Goal: Task Accomplishment & Management: Manage account settings

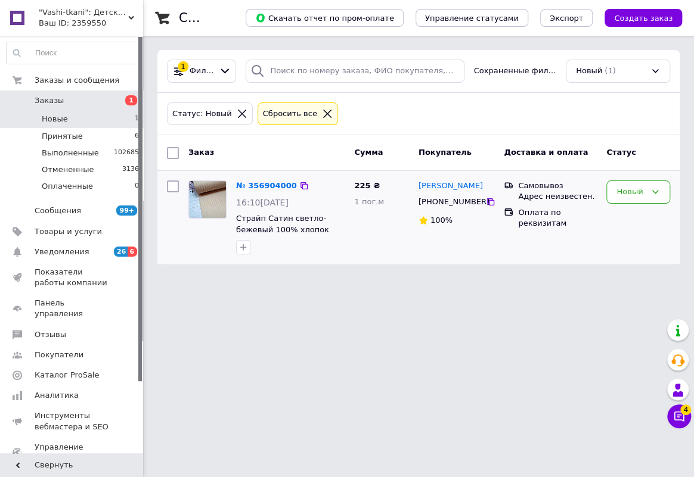
click at [671, 192] on div "Новый" at bounding box center [637, 217] width 73 height 83
click at [654, 195] on icon at bounding box center [655, 192] width 10 height 10
click at [646, 214] on li "Принят" at bounding box center [638, 217] width 63 height 22
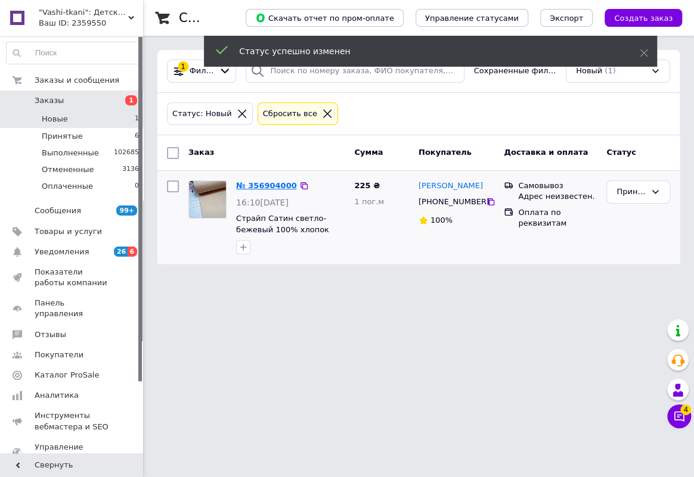
click at [275, 189] on link "№ 356904000" at bounding box center [266, 185] width 61 height 9
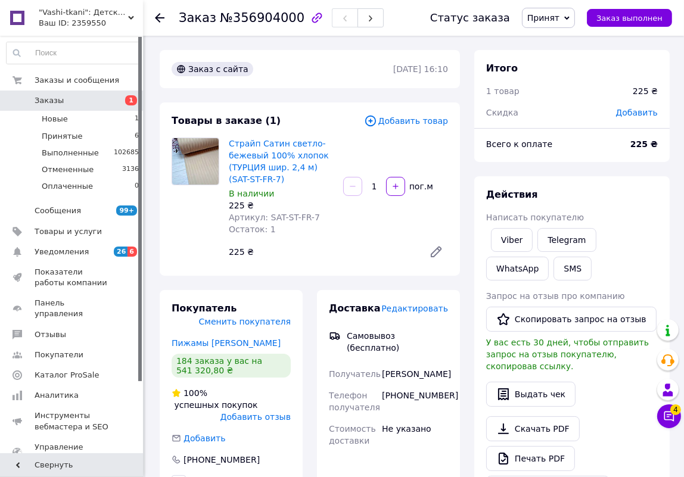
click at [409, 119] on span "Добавить товар" at bounding box center [406, 120] width 84 height 13
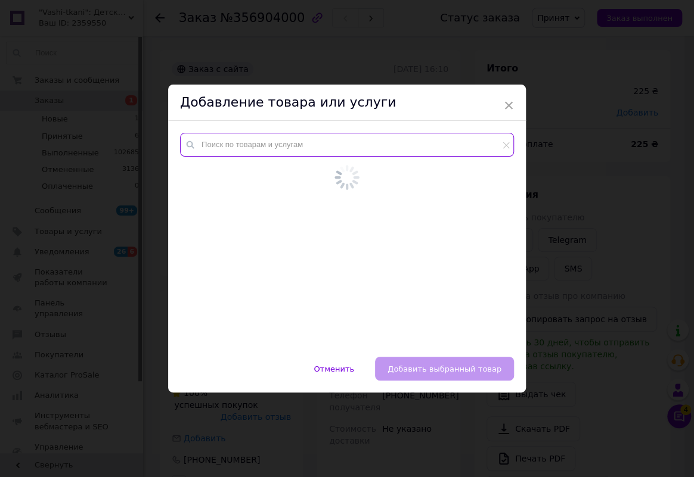
click at [387, 147] on input "text" at bounding box center [347, 145] width 334 height 24
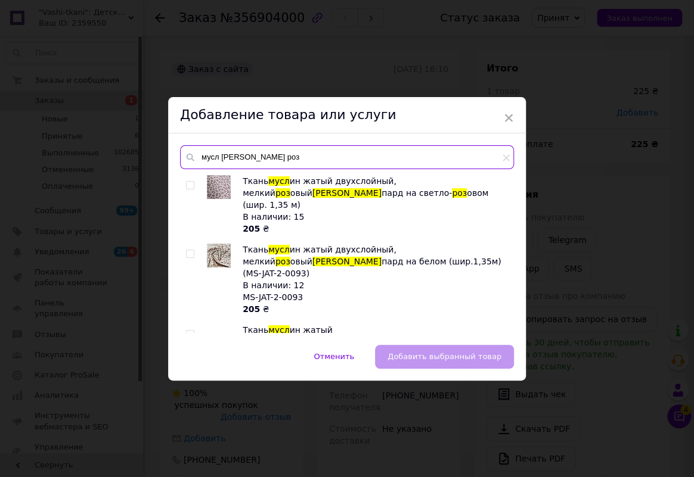
type input "мусл лео роз"
click at [191, 184] on input "checkbox" at bounding box center [190, 186] width 8 height 8
checkbox input "true"
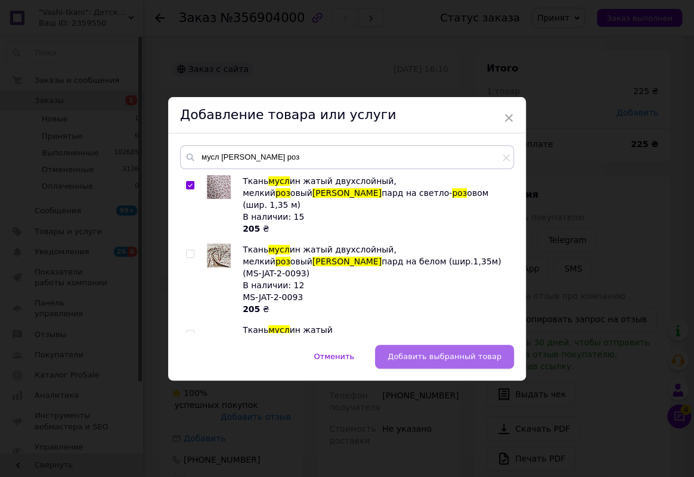
click at [434, 353] on span "Добавить выбранный товар" at bounding box center [444, 356] width 114 height 9
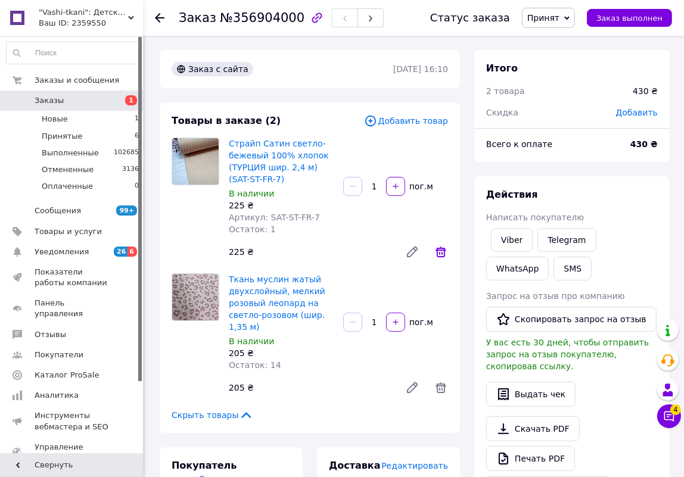
click at [442, 249] on icon at bounding box center [441, 252] width 14 height 14
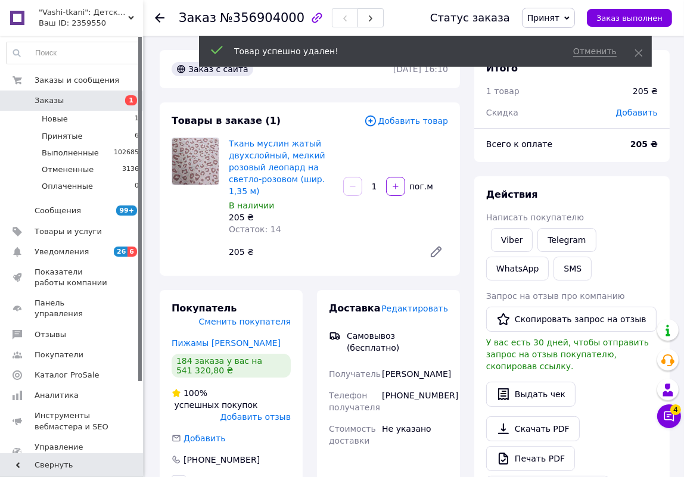
click at [377, 187] on input "1" at bounding box center [374, 186] width 19 height 9
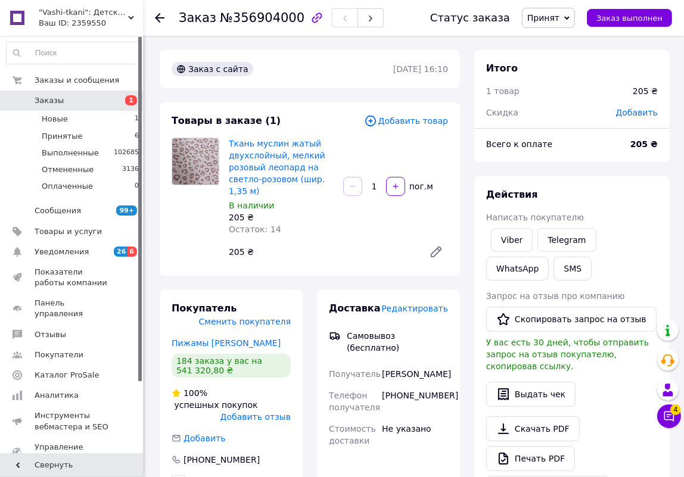
drag, startPoint x: 371, startPoint y: 187, endPoint x: 379, endPoint y: 191, distance: 9.3
click at [379, 191] on input "1" at bounding box center [374, 186] width 19 height 9
type input "2.5"
click at [415, 119] on span "Добавить товар" at bounding box center [406, 120] width 84 height 13
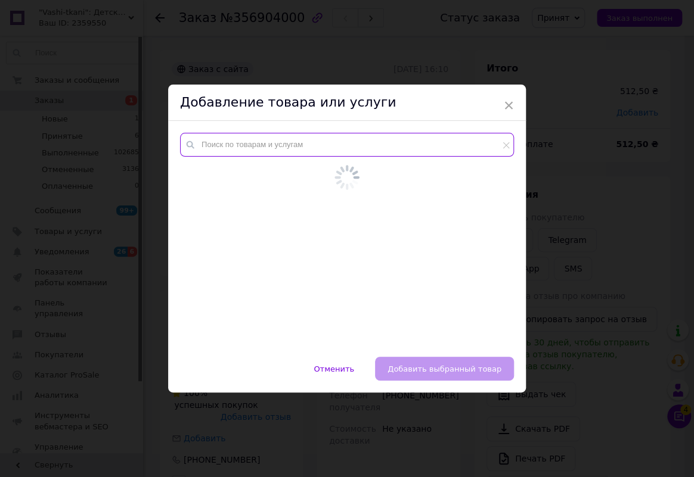
click at [369, 151] on input "text" at bounding box center [347, 145] width 334 height 24
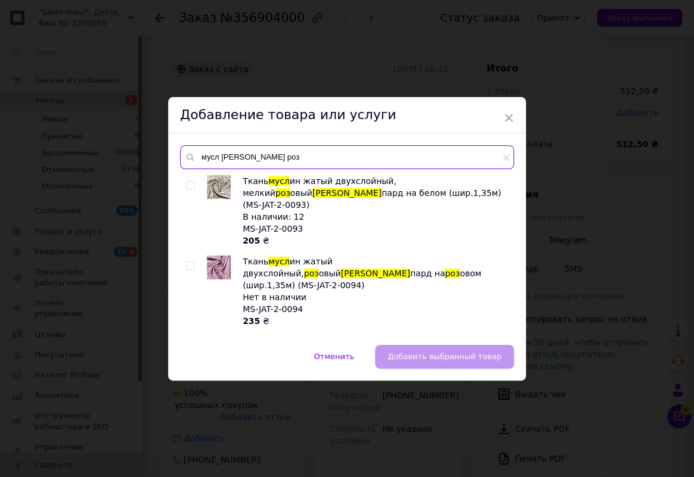
type input "мусл лео роз"
click at [190, 262] on input "checkbox" at bounding box center [190, 266] width 8 height 8
checkbox input "true"
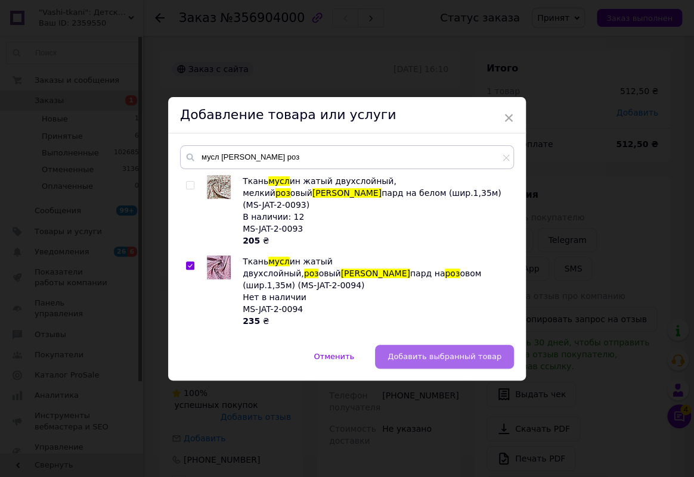
click at [429, 358] on span "Добавить выбранный товар" at bounding box center [444, 356] width 114 height 9
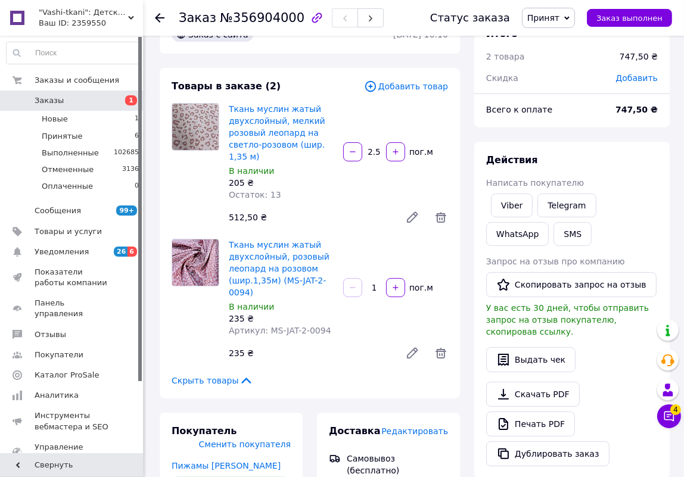
scroll to position [54, 0]
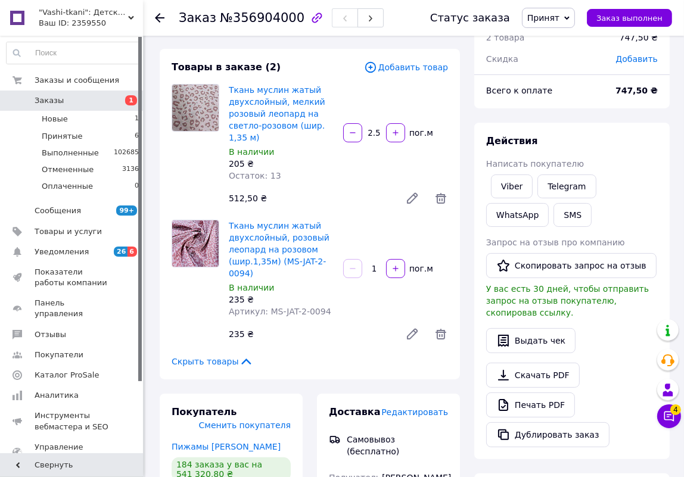
click at [373, 269] on input "1" at bounding box center [374, 269] width 19 height 9
type input "2.6"
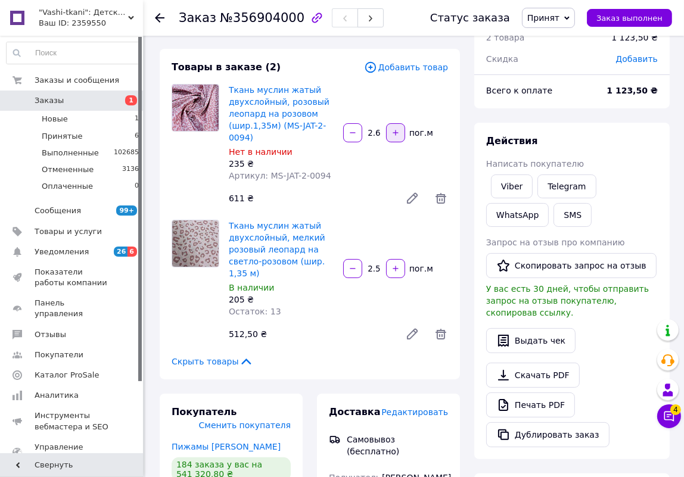
click at [399, 130] on button "button" at bounding box center [395, 132] width 19 height 19
type input "4.6"
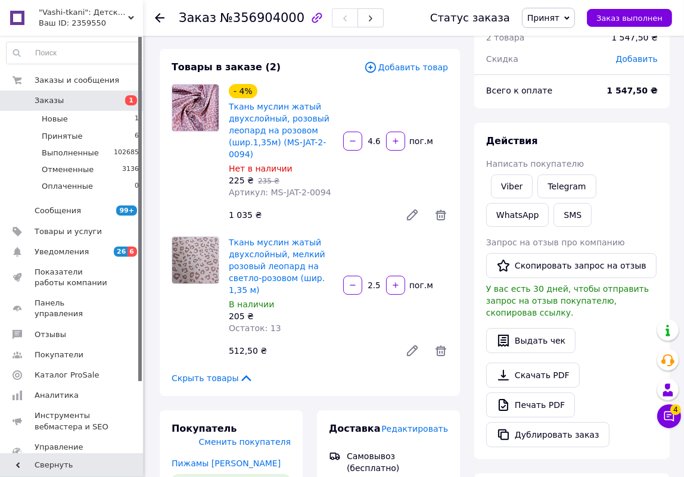
click at [409, 61] on span "Добавить товар" at bounding box center [406, 67] width 84 height 13
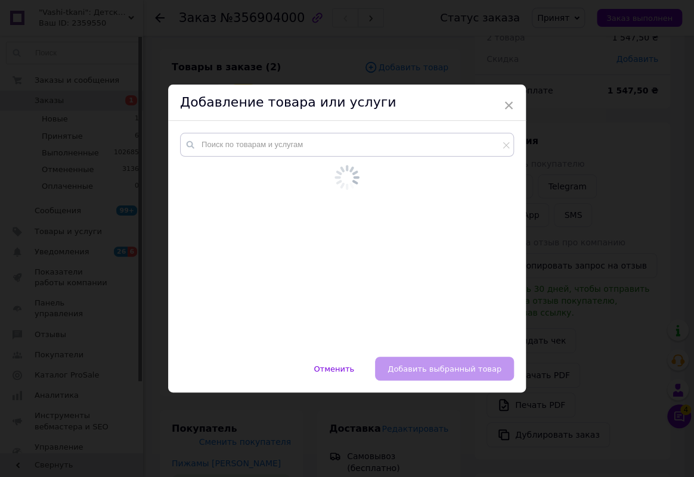
click at [422, 142] on div at bounding box center [347, 239] width 358 height 236
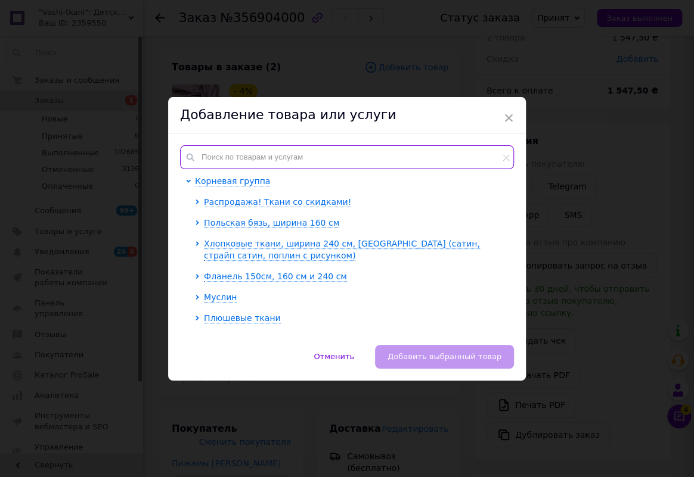
click at [420, 152] on input "text" at bounding box center [347, 157] width 334 height 24
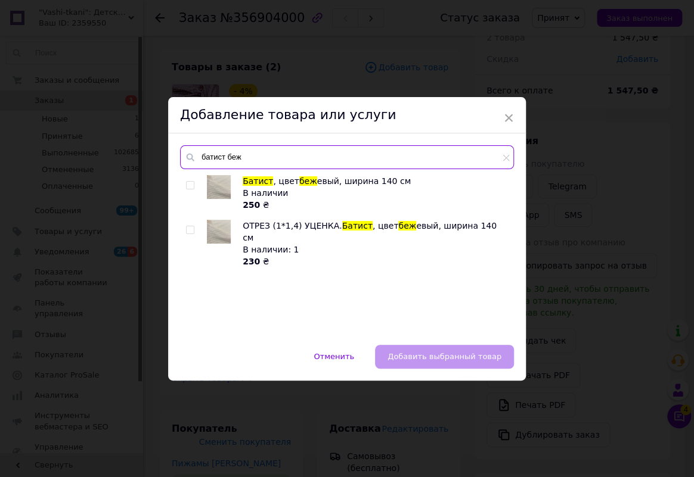
type input "батист беж"
click at [192, 185] on div at bounding box center [190, 185] width 9 height 8
drag, startPoint x: 189, startPoint y: 187, endPoint x: 194, endPoint y: 192, distance: 7.3
click at [190, 187] on input "checkbox" at bounding box center [190, 186] width 8 height 8
checkbox input "true"
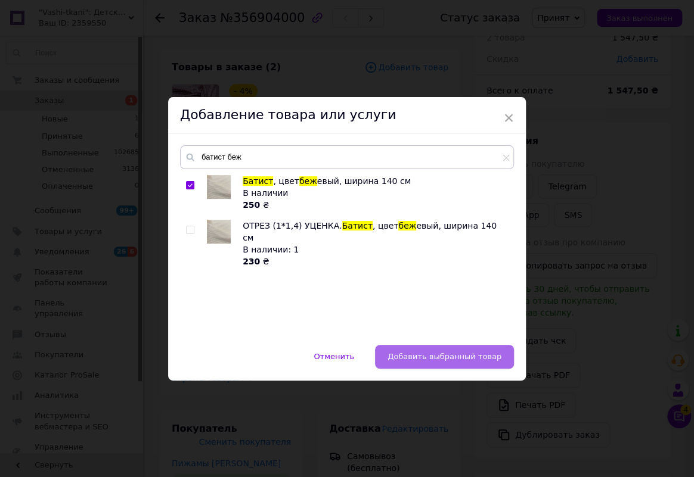
click at [414, 359] on span "Добавить выбранный товар" at bounding box center [444, 356] width 114 height 9
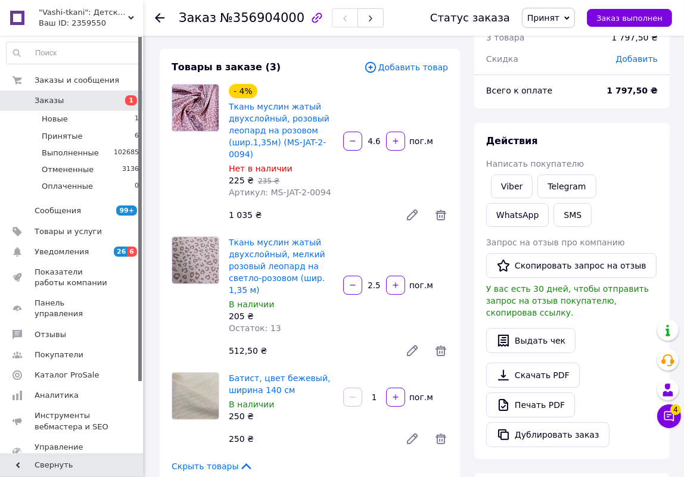
scroll to position [162, 0]
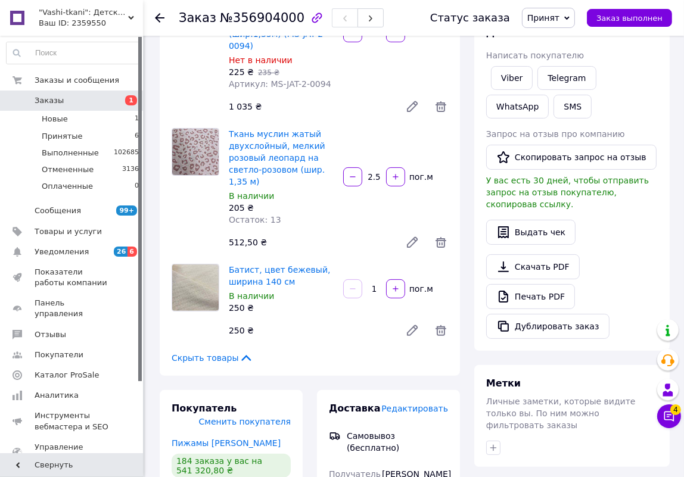
click at [372, 294] on div "1" at bounding box center [373, 289] width 21 height 12
drag, startPoint x: 372, startPoint y: 291, endPoint x: 379, endPoint y: 296, distance: 8.5
click at [379, 296] on div "1   пог.м" at bounding box center [395, 288] width 107 height 19
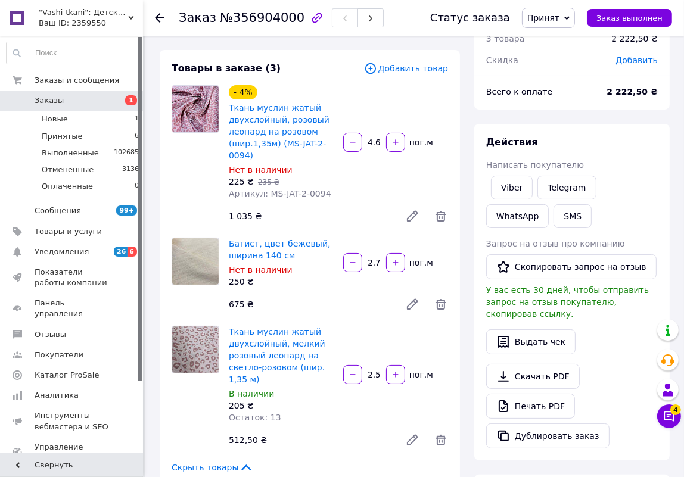
scroll to position [0, 0]
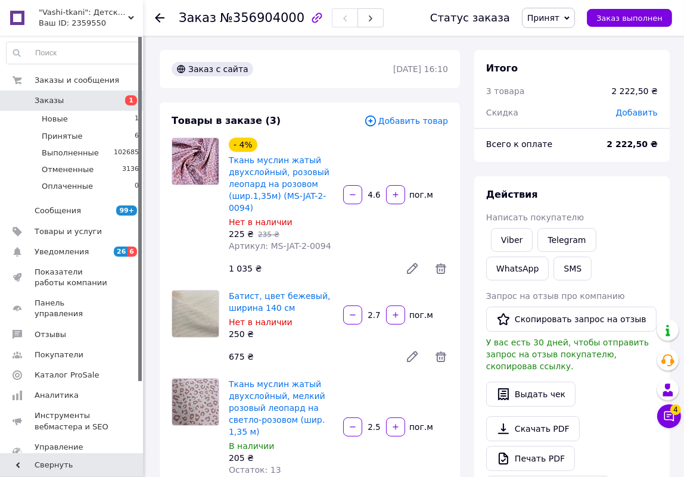
type input "2.7"
click at [412, 123] on span "Добавить товар" at bounding box center [406, 120] width 84 height 13
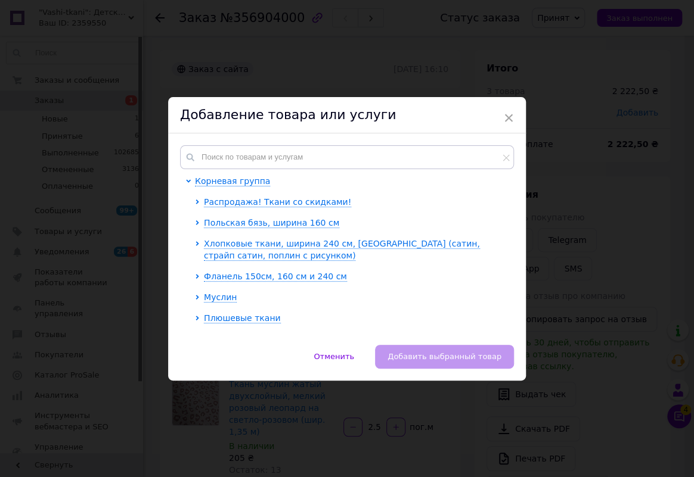
click at [403, 144] on div "Корневая группа Распродажа! Ткани со скидками! Польская бязь, ширина 160 см Хло…" at bounding box center [347, 239] width 358 height 212
click at [399, 160] on input "text" at bounding box center [347, 157] width 334 height 24
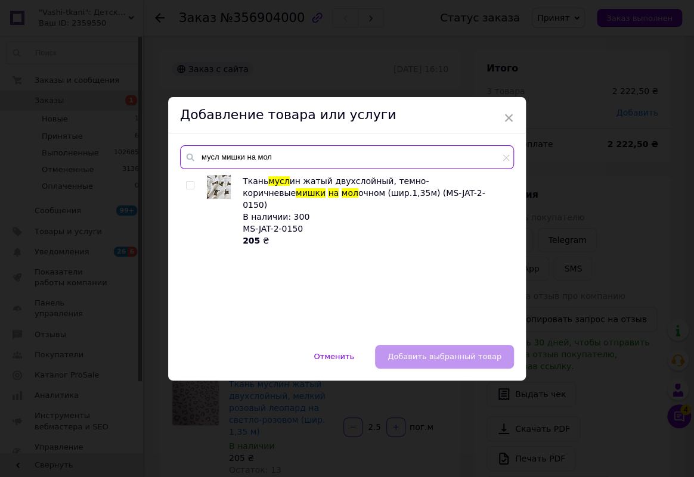
type input "мусл мишки на мол"
click at [198, 181] on div at bounding box center [202, 211] width 9 height 72
click at [189, 185] on input "checkbox" at bounding box center [190, 186] width 8 height 8
checkbox input "true"
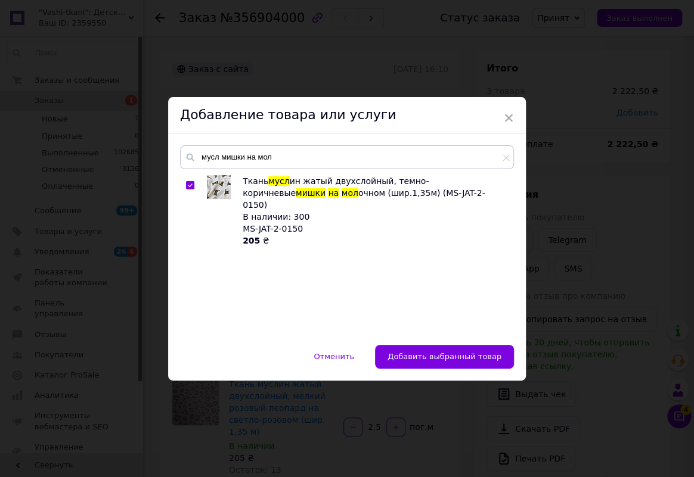
click at [433, 365] on button "Добавить выбранный товар" at bounding box center [444, 357] width 139 height 24
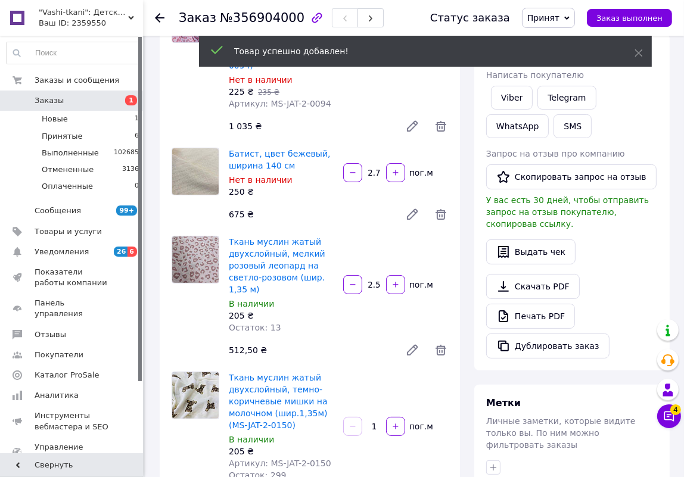
scroll to position [162, 0]
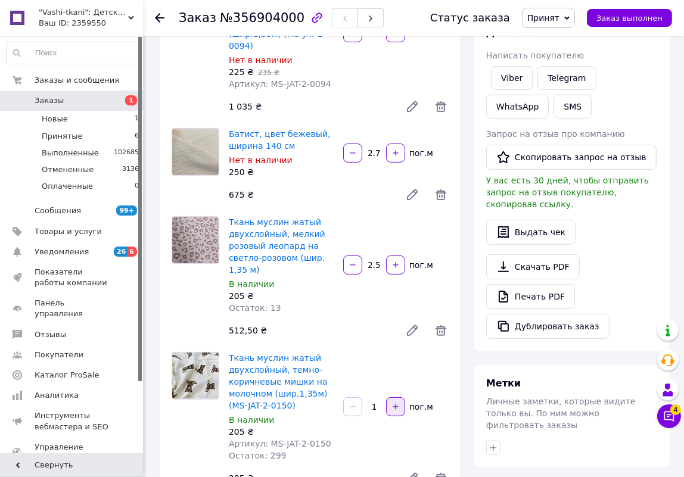
click at [397, 406] on icon "button" at bounding box center [395, 406] width 5 height 5
type input "2"
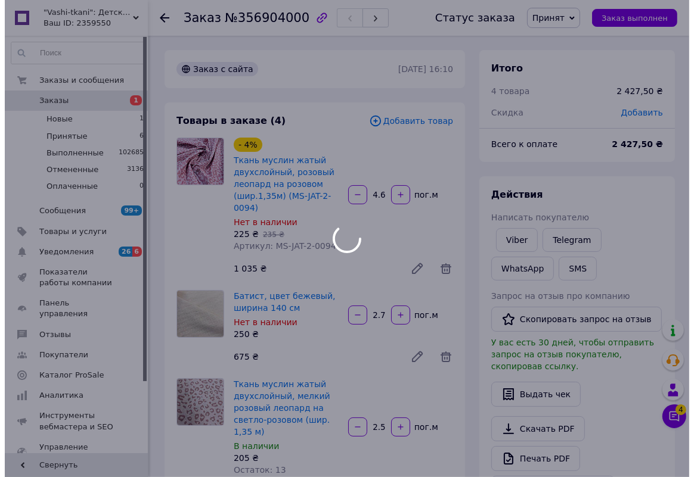
scroll to position [148, 0]
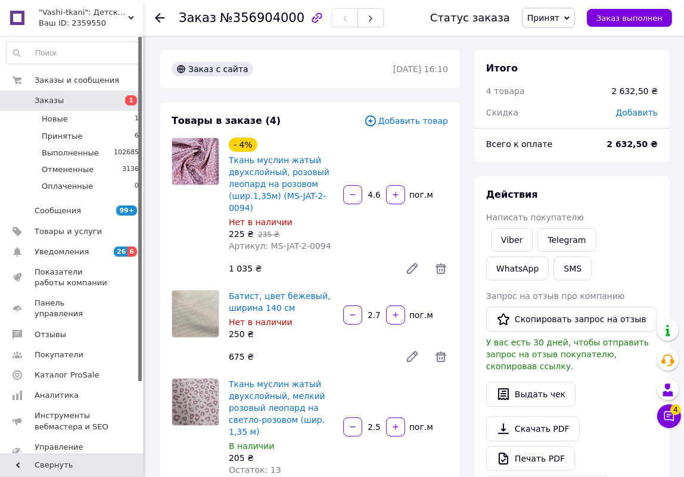
click at [434, 127] on span "Добавить товар" at bounding box center [406, 120] width 84 height 13
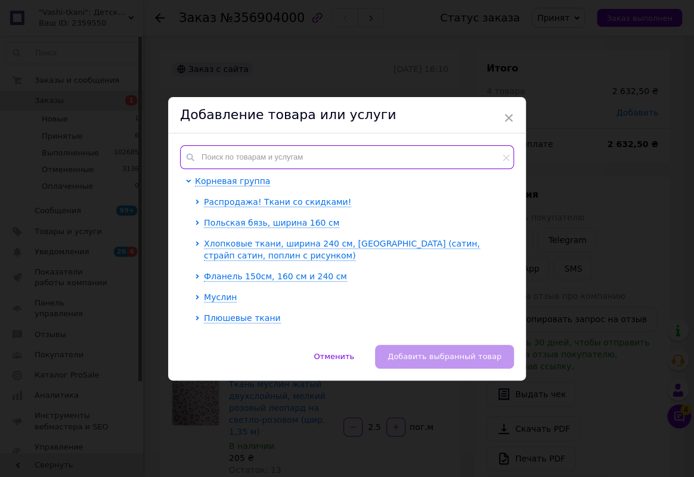
click at [399, 150] on input "text" at bounding box center [347, 157] width 334 height 24
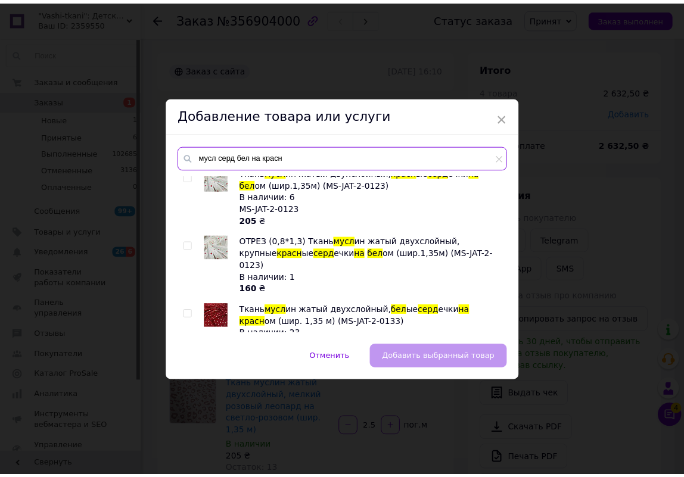
scroll to position [108, 0]
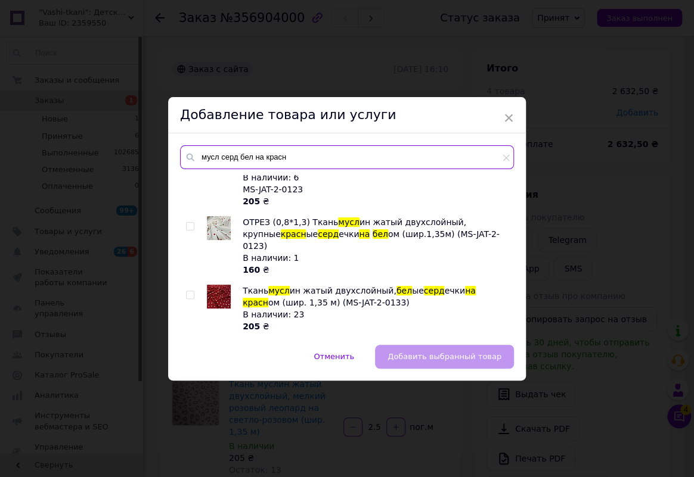
type input "мусл серд бел на красн"
drag, startPoint x: 186, startPoint y: 270, endPoint x: 207, endPoint y: 279, distance: 22.7
click at [187, 291] on input "checkbox" at bounding box center [190, 295] width 8 height 8
checkbox input "true"
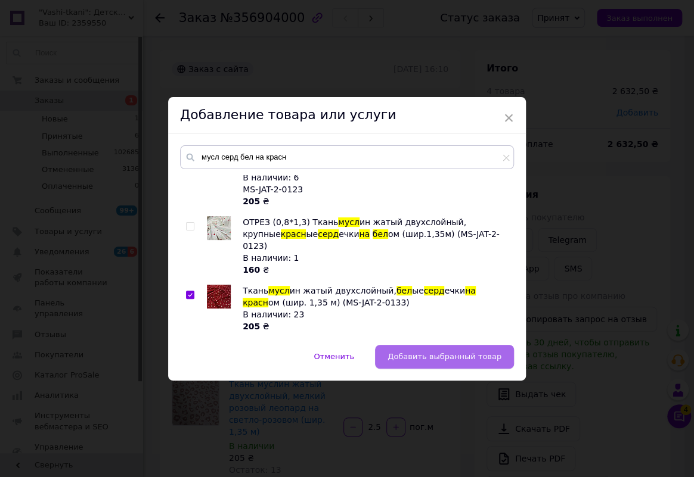
click at [417, 359] on span "Добавить выбранный товар" at bounding box center [444, 356] width 114 height 9
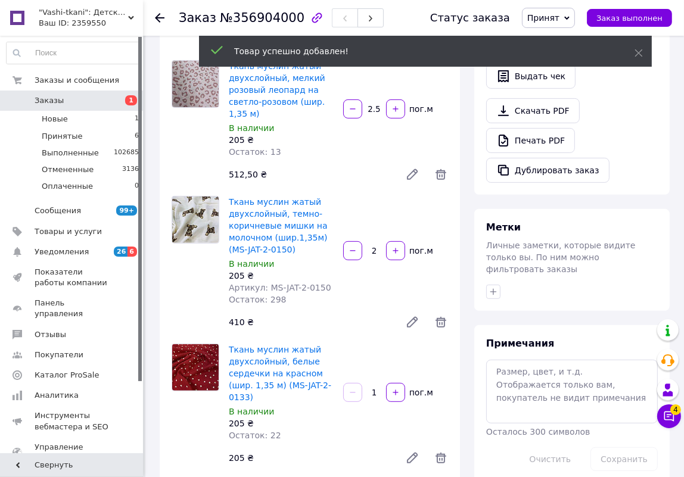
scroll to position [325, 0]
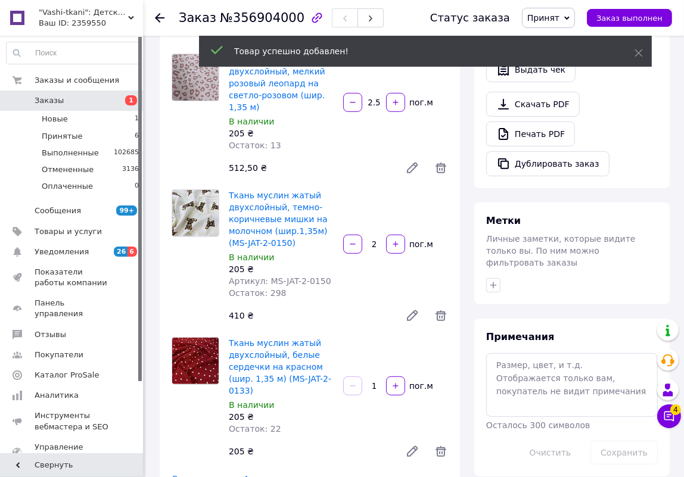
click at [377, 382] on input "1" at bounding box center [374, 386] width 19 height 9
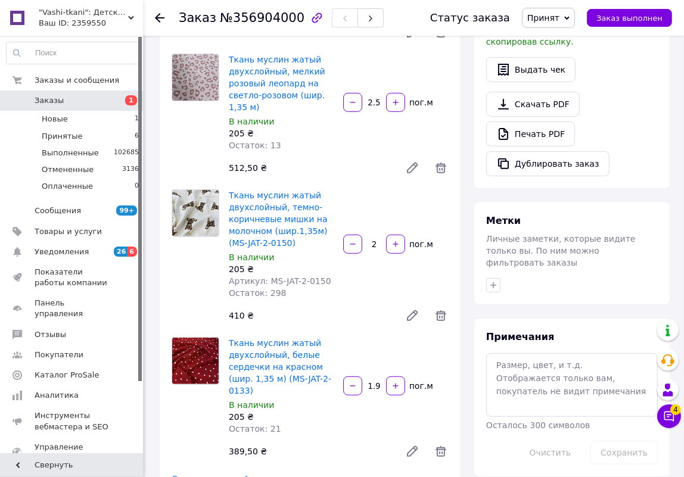
scroll to position [240, 0]
click at [394, 382] on icon "button" at bounding box center [395, 386] width 8 height 8
type input "3.9"
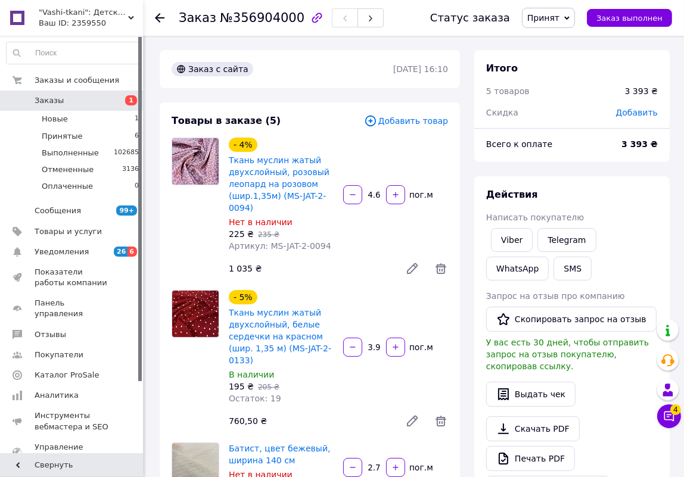
scroll to position [0, 0]
click at [411, 127] on span "Добавить товар" at bounding box center [406, 120] width 84 height 13
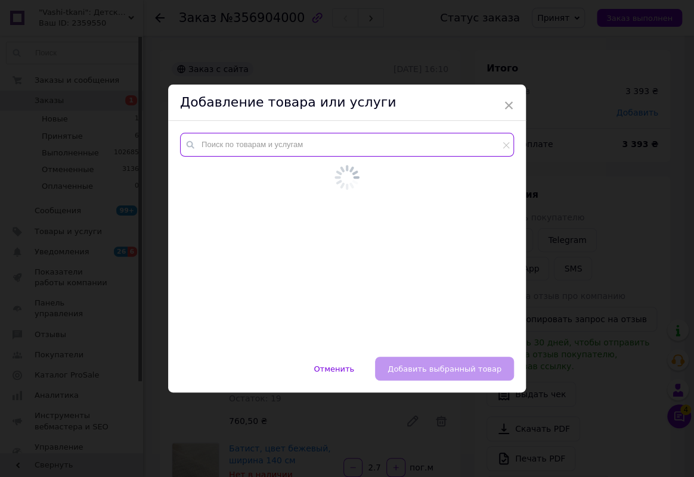
click at [412, 142] on input "text" at bounding box center [347, 145] width 334 height 24
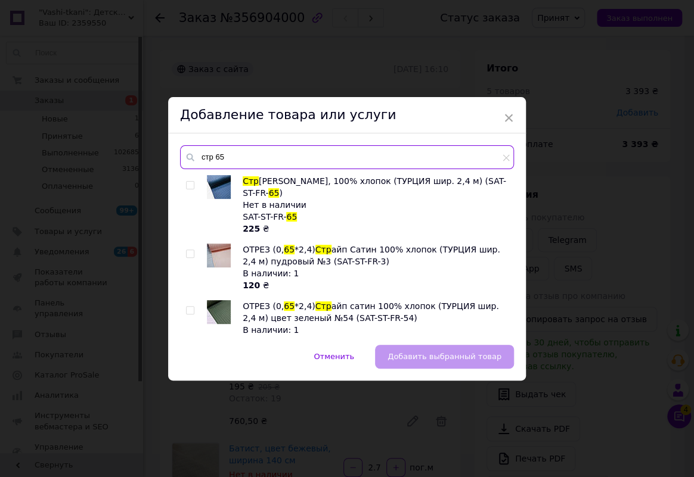
type input "стр 65"
click at [186, 182] on input "checkbox" at bounding box center [190, 186] width 8 height 8
checkbox input "true"
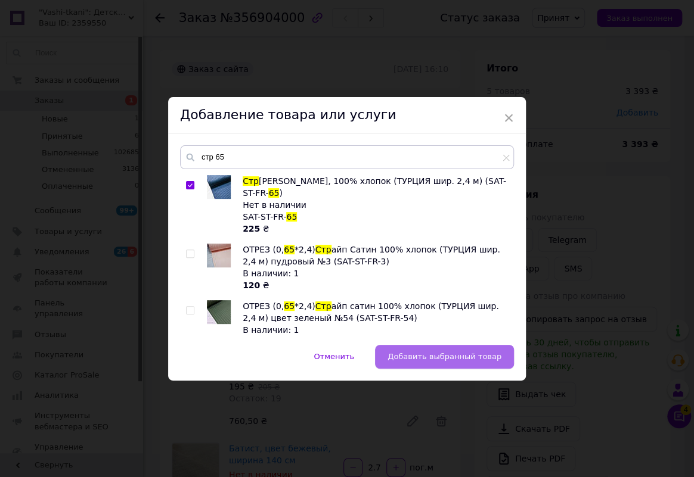
click at [453, 362] on button "Добавить выбранный товар" at bounding box center [444, 357] width 139 height 24
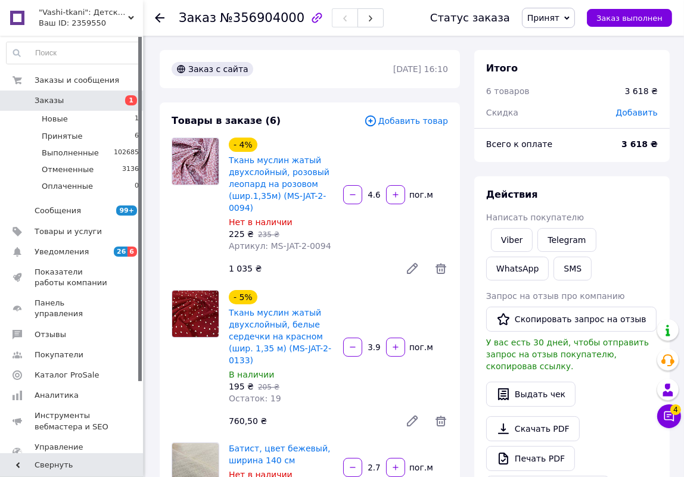
click at [433, 122] on span "Добавить товар" at bounding box center [406, 120] width 84 height 13
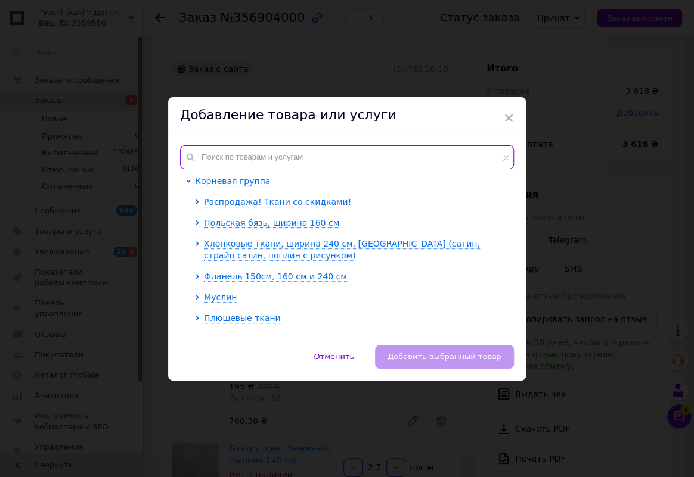
click at [362, 151] on input "text" at bounding box center [347, 157] width 334 height 24
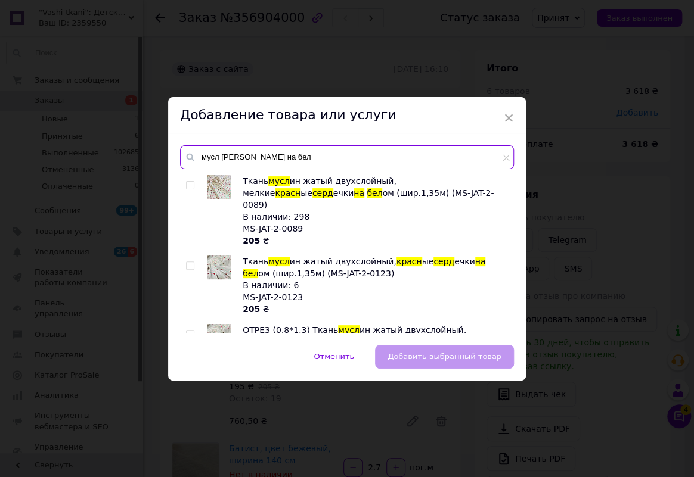
type input "мусл серд красн на бел"
drag, startPoint x: 189, startPoint y: 250, endPoint x: 235, endPoint y: 301, distance: 67.9
click at [189, 262] on input "checkbox" at bounding box center [190, 266] width 8 height 8
checkbox input "true"
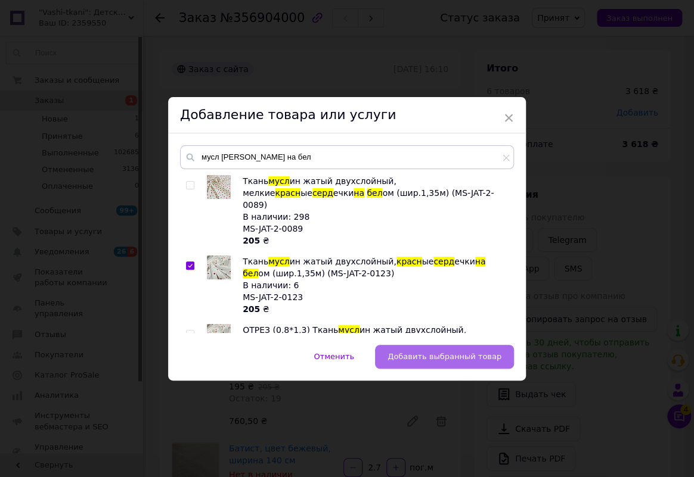
click at [425, 350] on button "Добавить выбранный товар" at bounding box center [444, 357] width 139 height 24
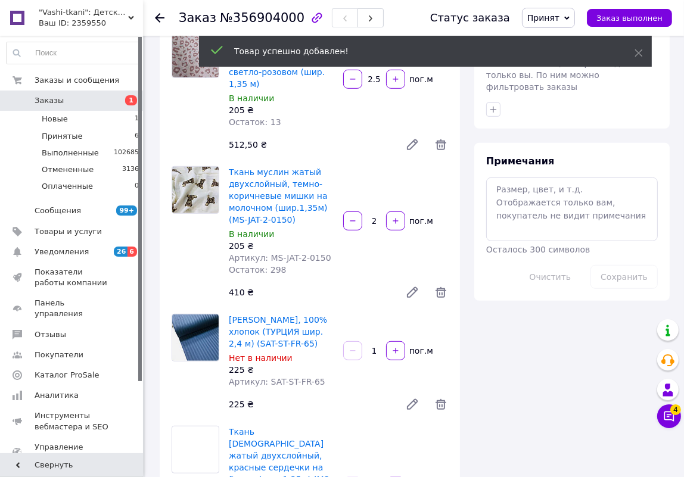
scroll to position [596, 0]
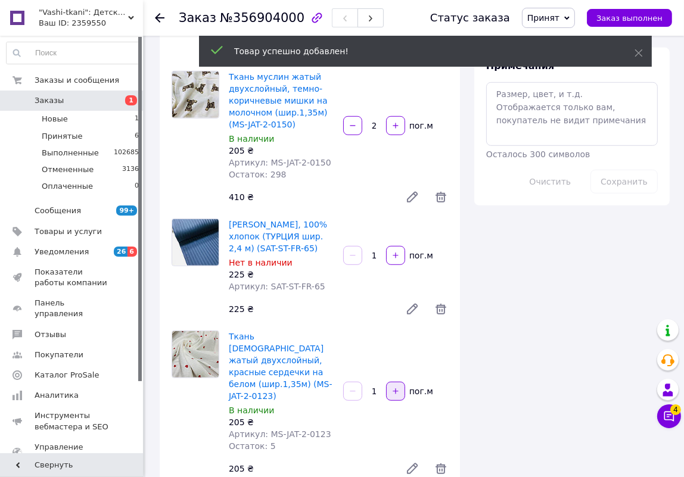
click at [394, 387] on icon "button" at bounding box center [395, 391] width 8 height 8
type input "2"
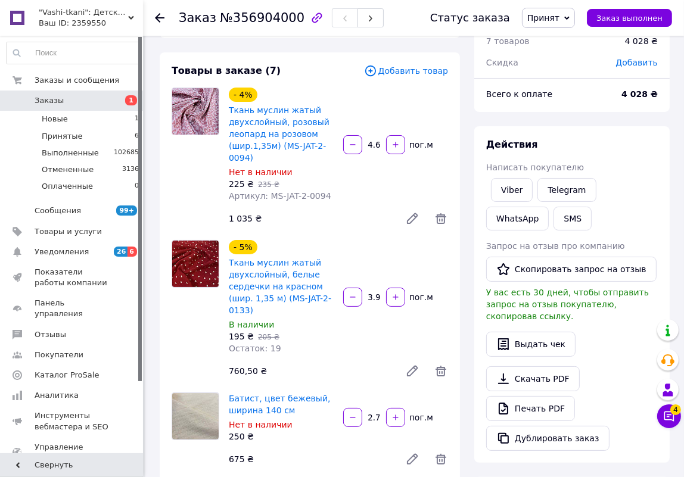
scroll to position [0, 0]
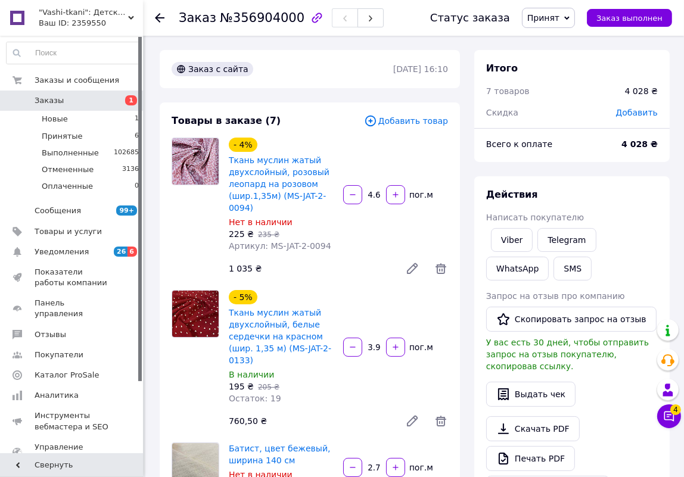
click at [424, 115] on span "Добавить товар" at bounding box center [406, 120] width 84 height 13
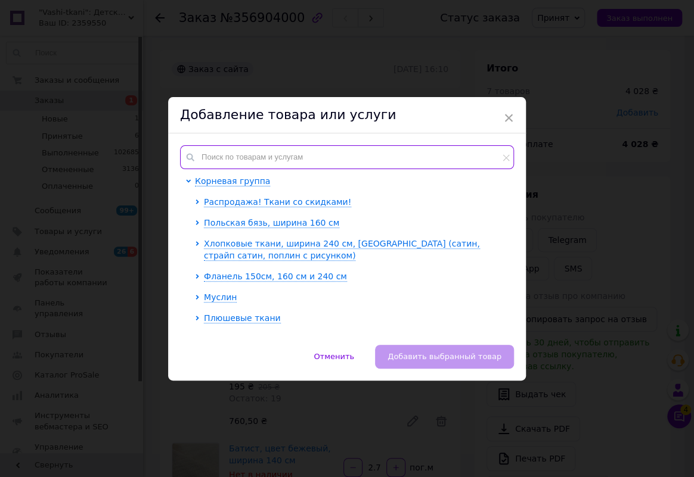
click at [400, 154] on input "text" at bounding box center [347, 157] width 334 height 24
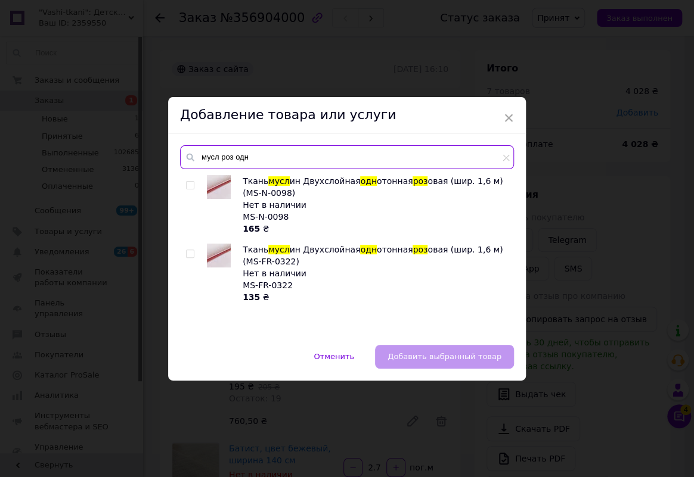
type input "мусл роз одн"
click at [187, 187] on input "checkbox" at bounding box center [190, 186] width 8 height 8
checkbox input "true"
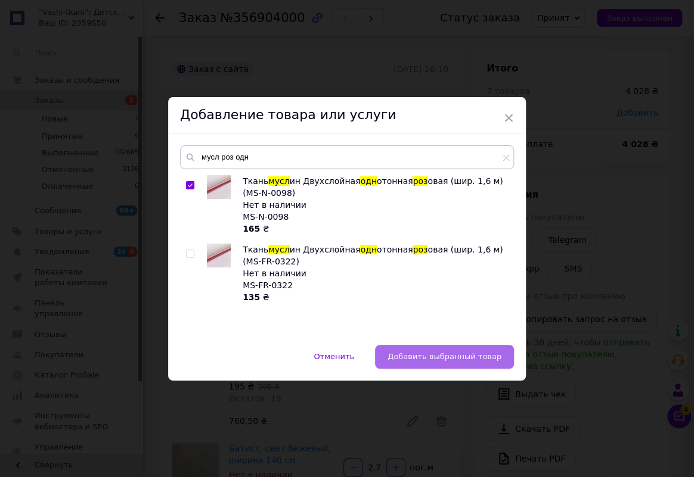
click at [433, 360] on span "Добавить выбранный товар" at bounding box center [444, 356] width 114 height 9
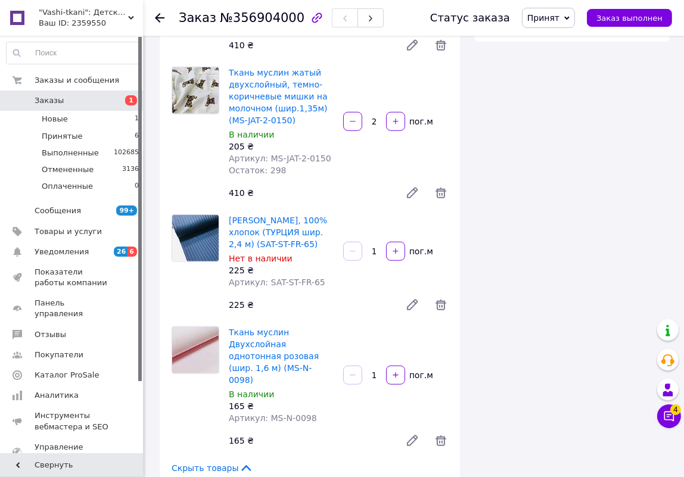
scroll to position [812, 0]
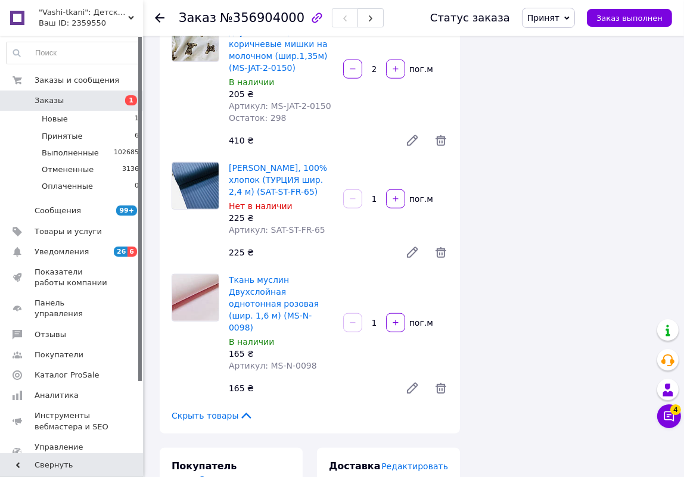
drag, startPoint x: 377, startPoint y: 285, endPoint x: 371, endPoint y: 290, distance: 7.3
click at [371, 319] on input "1" at bounding box center [374, 323] width 19 height 9
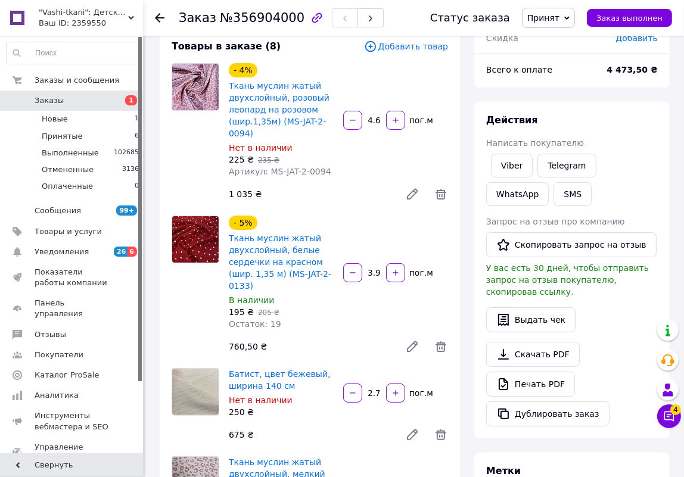
scroll to position [0, 0]
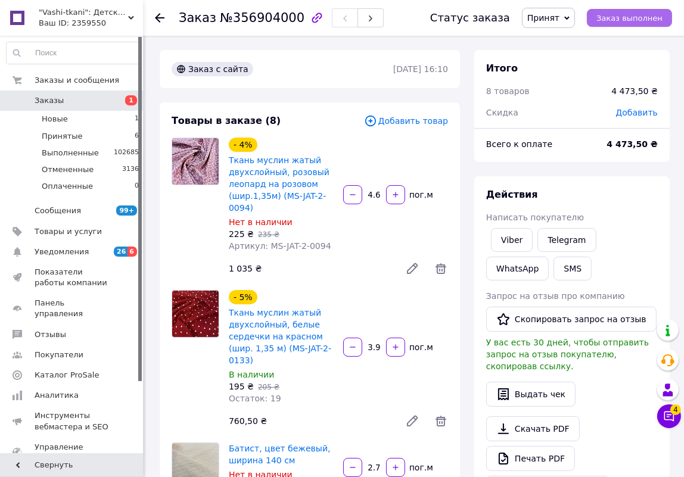
type input "2.7"
click at [638, 21] on span "Заказ выполнен" at bounding box center [629, 18] width 66 height 9
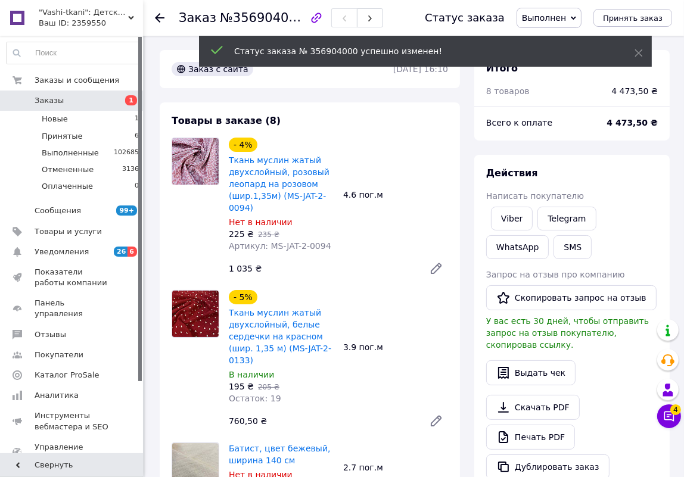
scroll to position [536, 0]
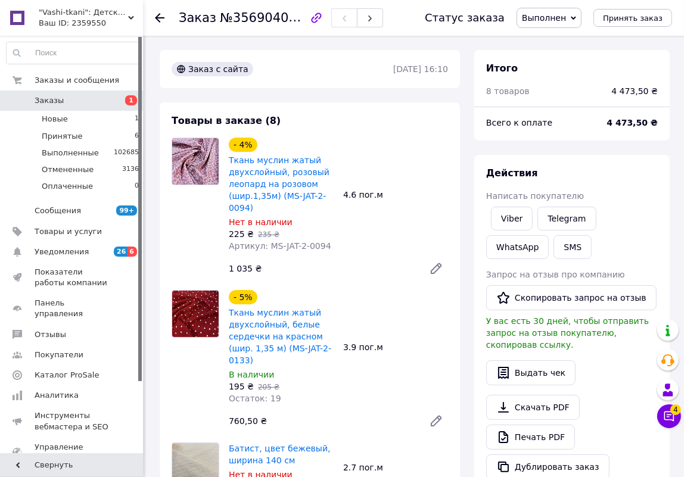
click at [100, 101] on span "Заказы" at bounding box center [73, 100] width 76 height 11
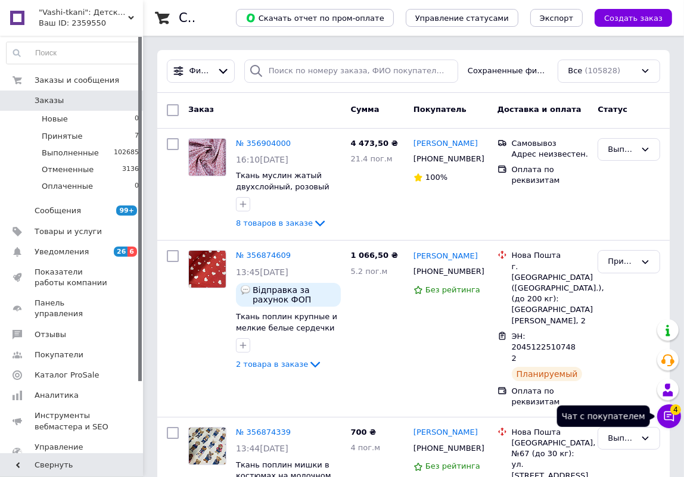
click at [670, 421] on icon at bounding box center [669, 417] width 12 height 12
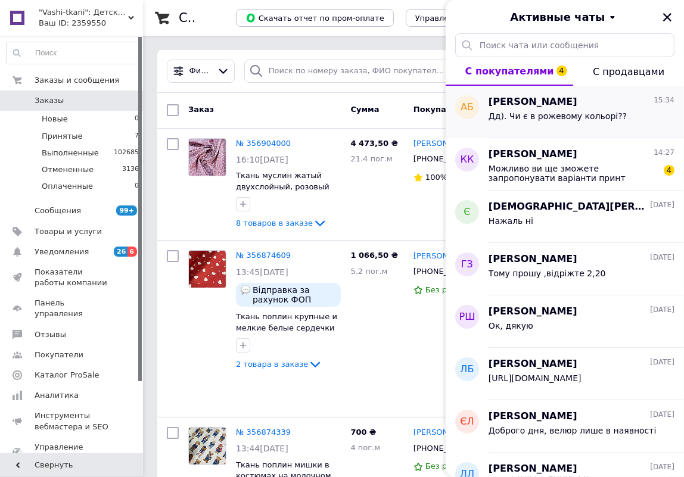
click at [587, 120] on span "Дд). Чи є в рожевому кольорі??" at bounding box center [558, 116] width 138 height 10
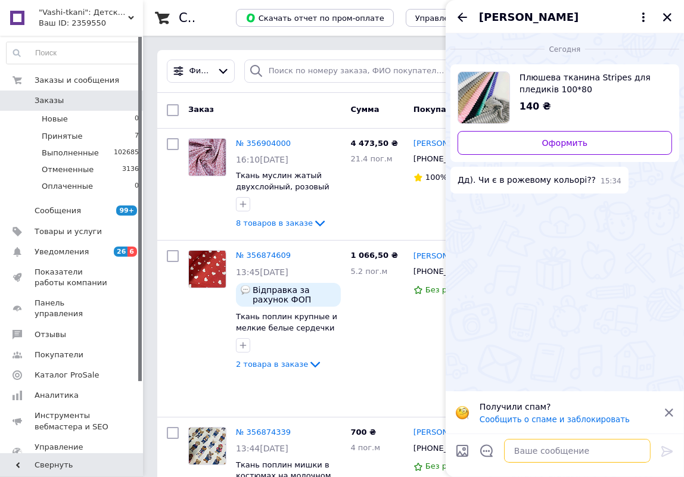
click at [561, 448] on textarea at bounding box center [577, 451] width 147 height 24
type textarea "Доброго дня, так"
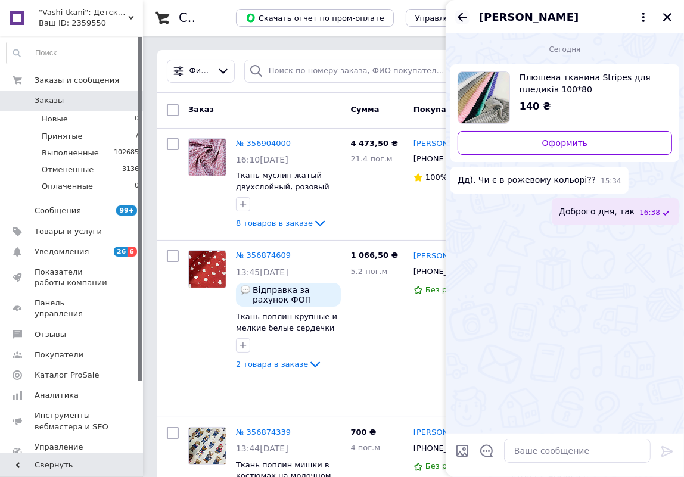
click at [459, 17] on icon "Назад" at bounding box center [463, 17] width 10 height 9
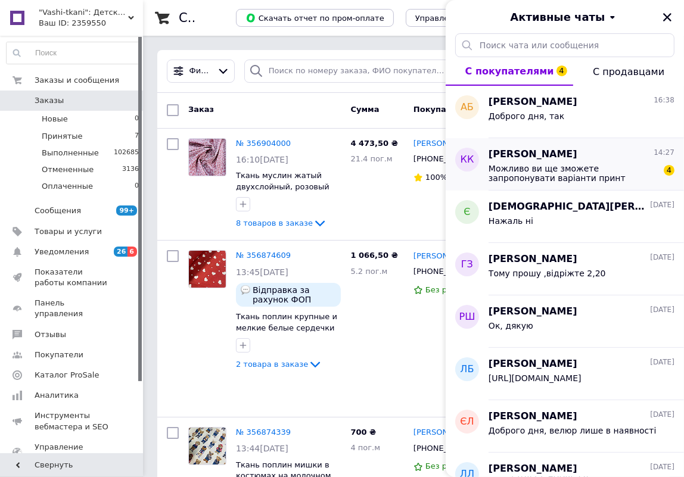
click at [576, 148] on div "Ксения Киреева 14:27" at bounding box center [582, 155] width 186 height 14
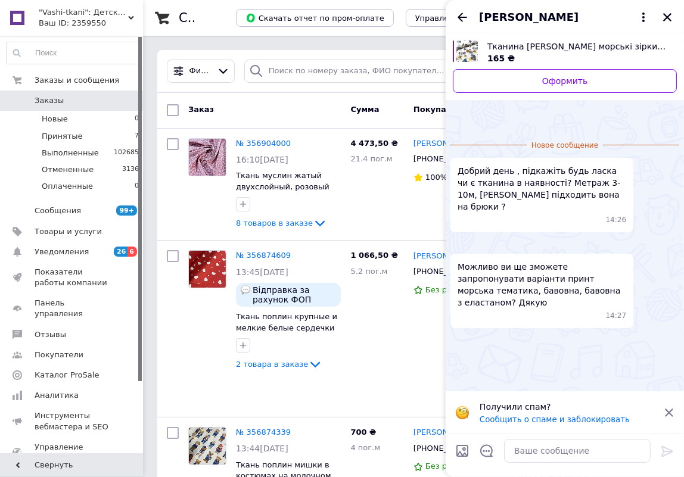
scroll to position [86, 0]
click at [562, 451] on textarea at bounding box center [577, 451] width 147 height 24
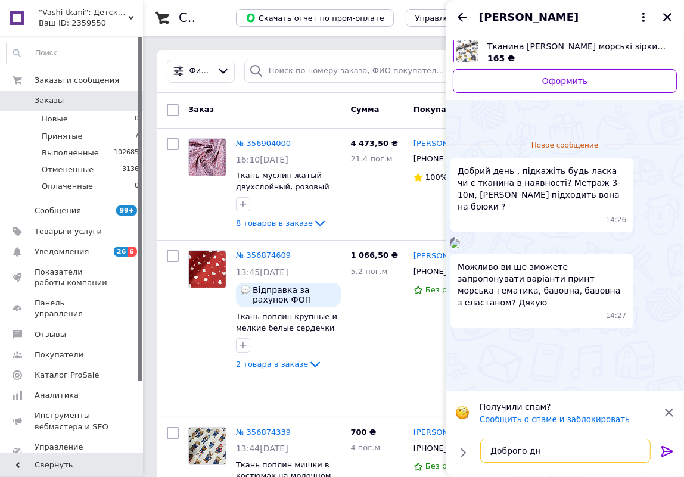
type textarea "Доброго дня"
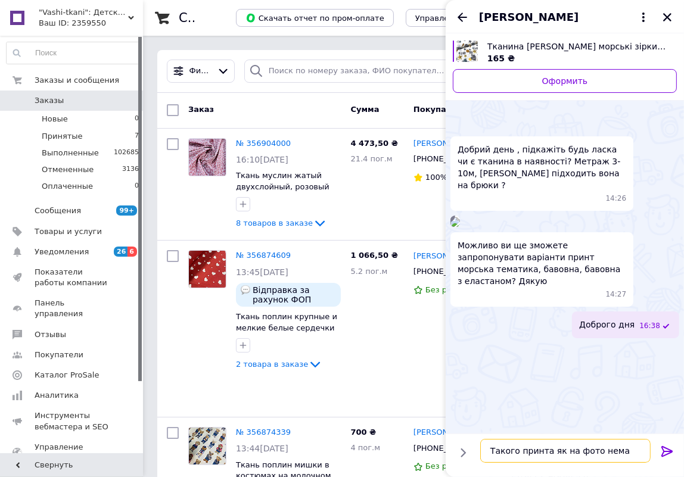
type textarea "Такого принта як на фото немає"
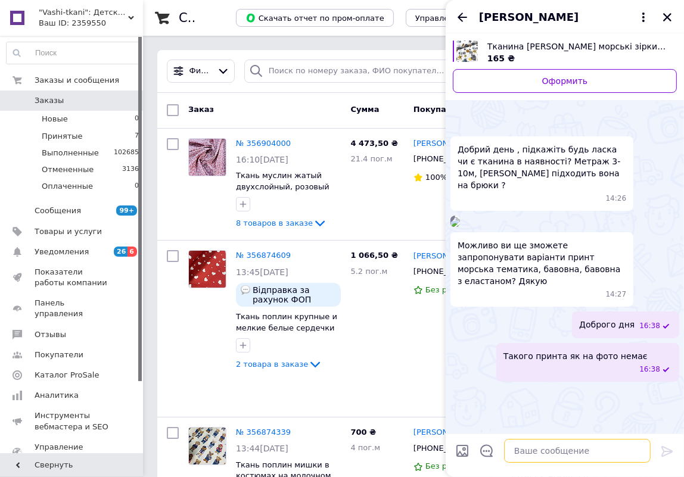
scroll to position [84, 0]
click at [85, 14] on span ""Vashi-tkani": Детские ткани и фурнитура для шитья и рукоделия!" at bounding box center [83, 12] width 89 height 11
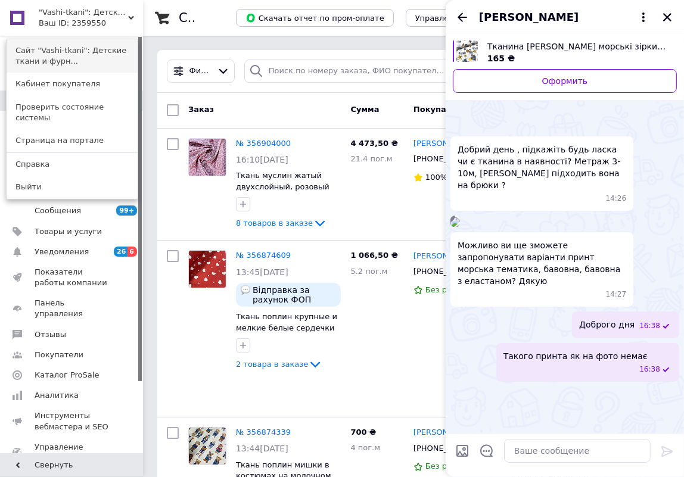
click at [89, 48] on link "Сайт "Vashi-tkani": Детские ткани и фурн..." at bounding box center [72, 55] width 131 height 33
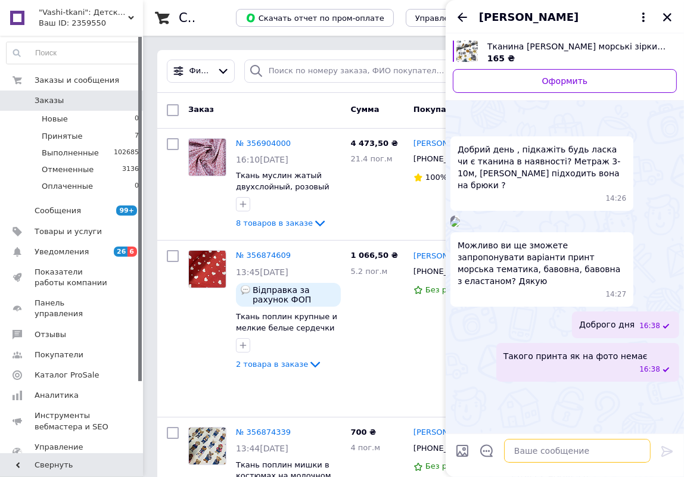
click at [579, 456] on textarea at bounding box center [577, 451] width 147 height 24
type textarea "Потрібен муслін?"
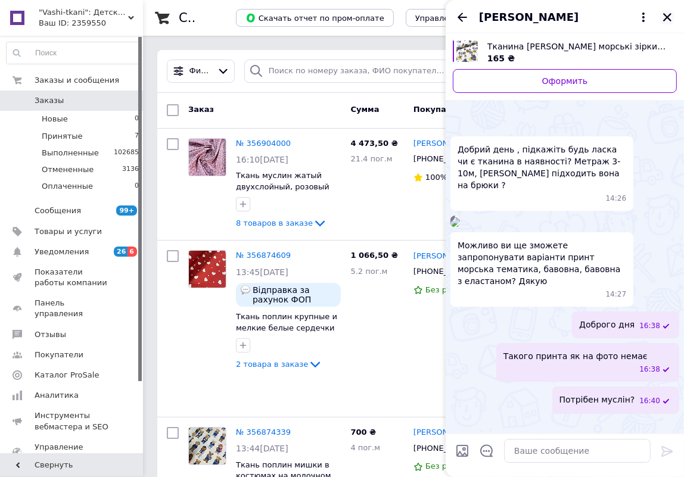
click at [670, 12] on icon "Закрыть" at bounding box center [667, 17] width 11 height 11
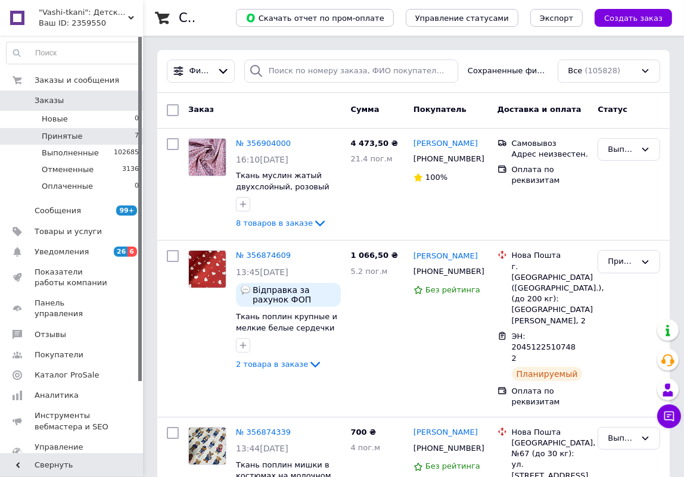
click at [104, 135] on li "Принятые 7" at bounding box center [73, 136] width 146 height 17
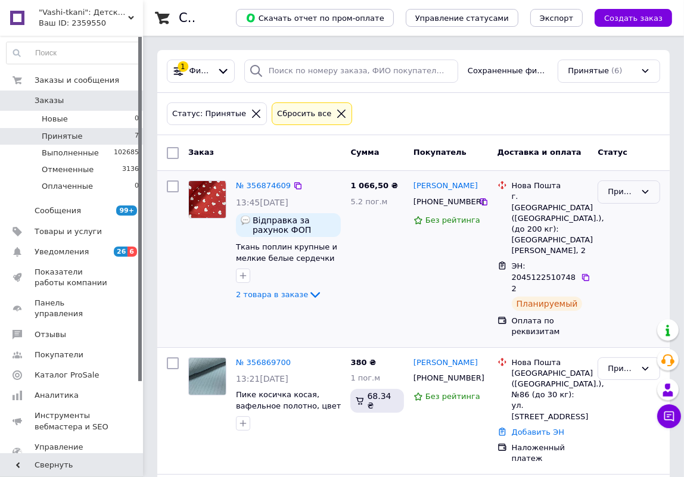
click at [624, 186] on div "Принят" at bounding box center [622, 192] width 28 height 13
click at [618, 214] on li "Выполнен" at bounding box center [628, 217] width 61 height 22
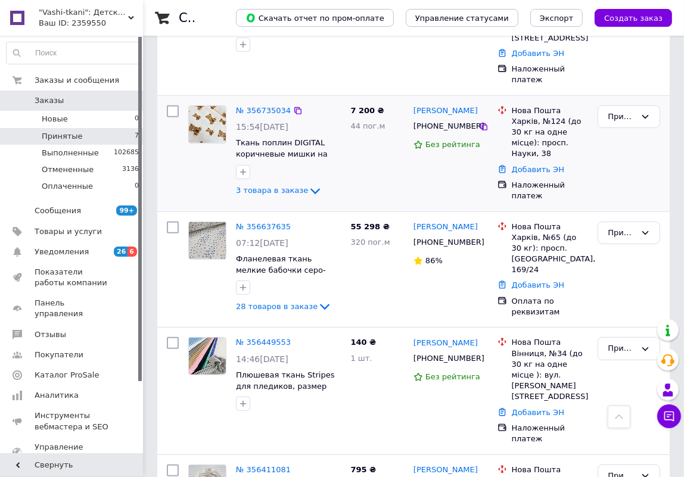
scroll to position [381, 0]
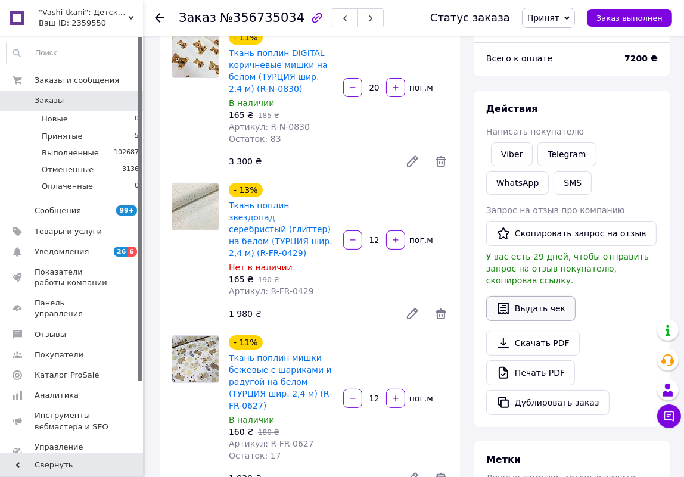
scroll to position [108, 0]
click at [442, 308] on icon at bounding box center [441, 313] width 11 height 11
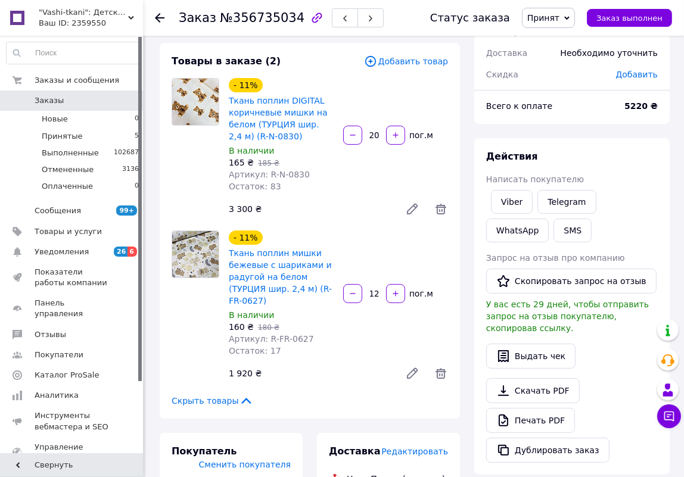
scroll to position [0, 0]
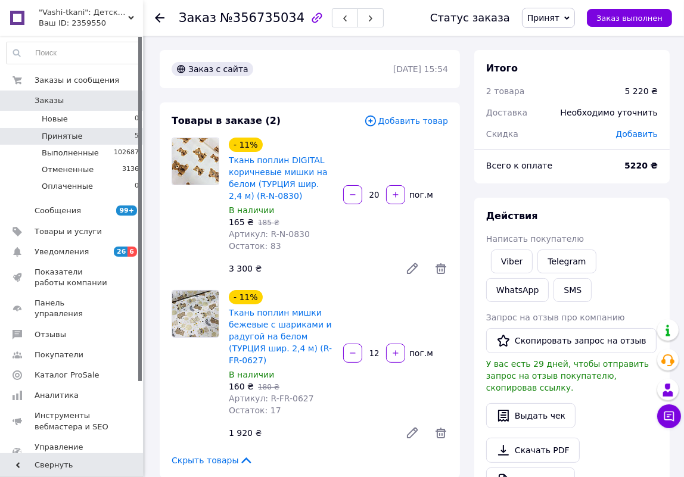
click at [100, 129] on li "Принятые 5" at bounding box center [73, 136] width 146 height 17
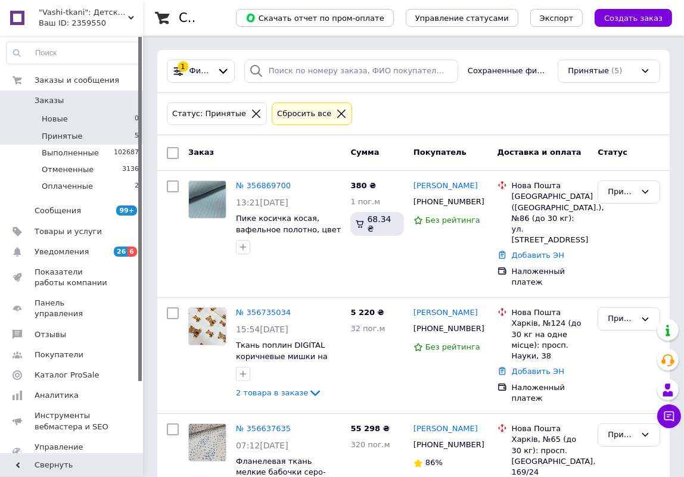
click at [111, 114] on li "Новые 0" at bounding box center [73, 119] width 146 height 17
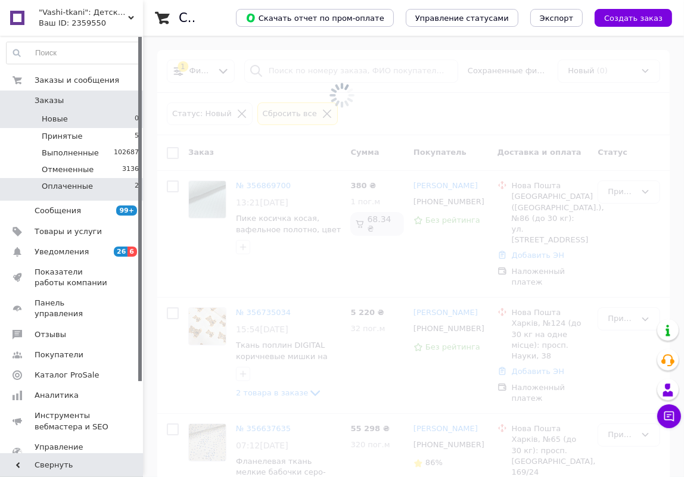
click at [119, 184] on li "Оплаченные 2" at bounding box center [73, 189] width 146 height 23
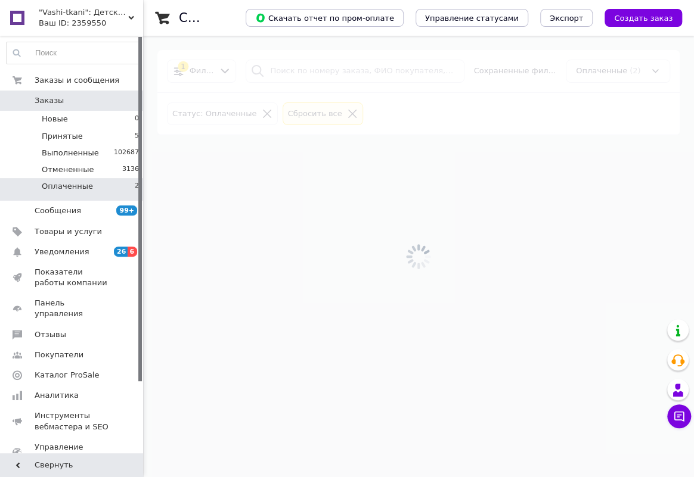
click at [119, 184] on li "Оплаченные 2" at bounding box center [73, 189] width 146 height 23
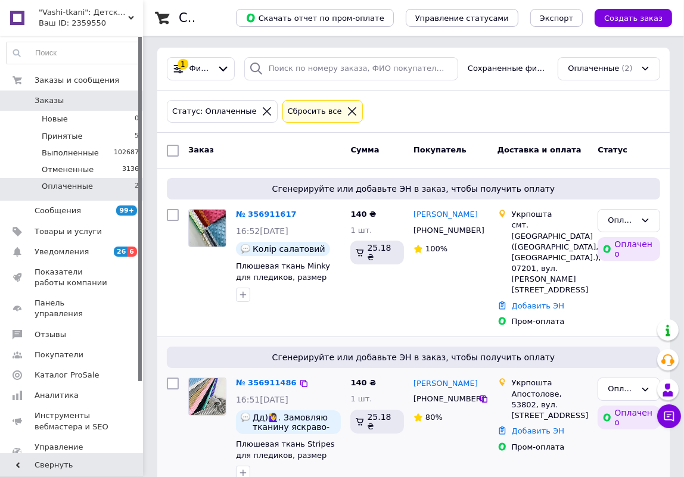
scroll to position [3, 0]
